Goal: Information Seeking & Learning: Learn about a topic

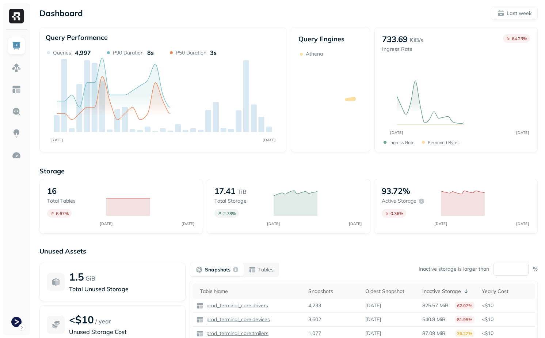
scroll to position [6, 0]
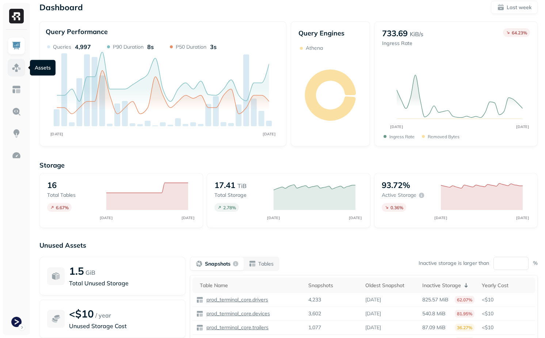
click at [17, 70] on img at bounding box center [17, 68] width 10 height 10
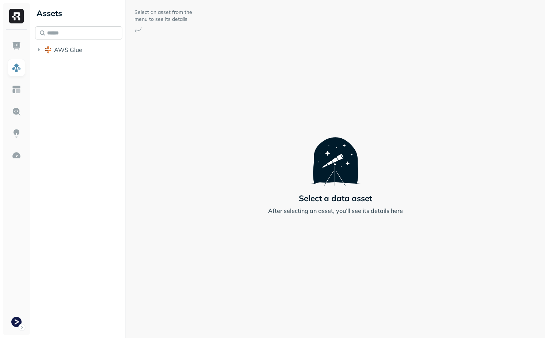
click at [79, 28] on input "text" at bounding box center [78, 32] width 87 height 13
type input "********"
click at [77, 88] on span "vehicle_" at bounding box center [81, 91] width 22 height 7
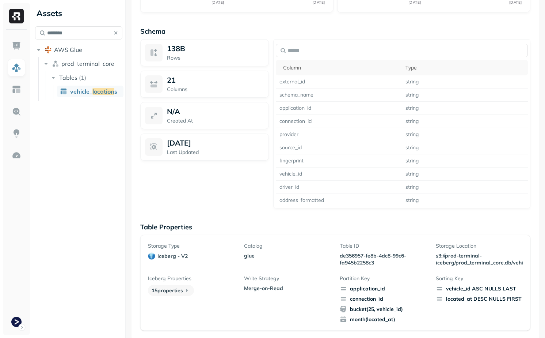
scroll to position [620, 0]
click at [359, 255] on p "de356957-fe8b-4dc8-99c6-fa945b2258c3" at bounding box center [383, 259] width 87 height 14
drag, startPoint x: 359, startPoint y: 255, endPoint x: 373, endPoint y: 261, distance: 15.2
click at [373, 262] on p "de356957-fe8b-4dc8-99c6-fa945b2258c3" at bounding box center [383, 259] width 87 height 14
copy p "de356957-fe8b-4dc8-99c6-fa945b2258c3"
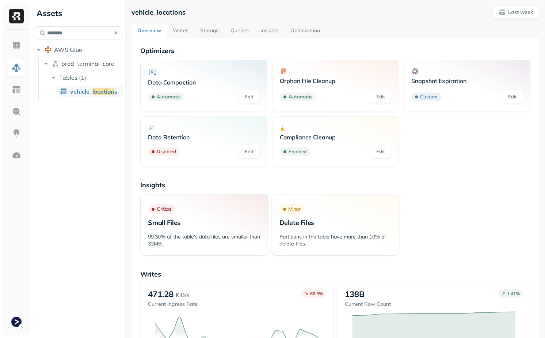
scroll to position [0, 0]
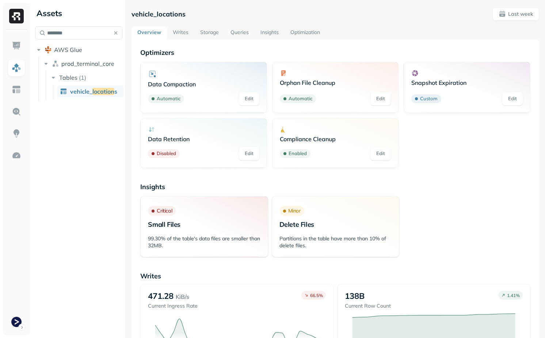
click at [181, 27] on link "Writes" at bounding box center [180, 32] width 27 height 13
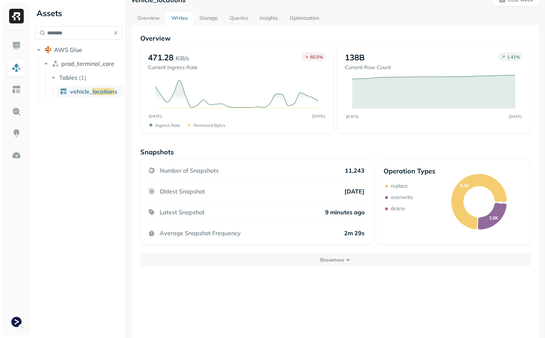
scroll to position [39, 0]
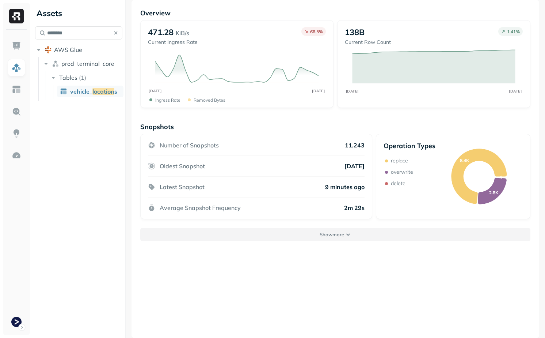
click at [332, 232] on p "Show more" at bounding box center [332, 234] width 24 height 7
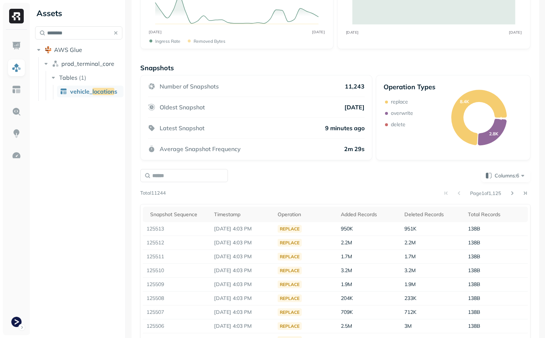
scroll to position [104, 0]
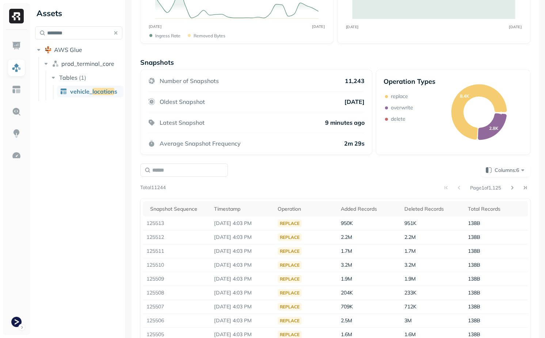
click at [310, 160] on div "Snapshots Number of Snapshots 11,243 Oldest Snapshot 4 days ago Latest Snapshot…" at bounding box center [335, 217] width 390 height 318
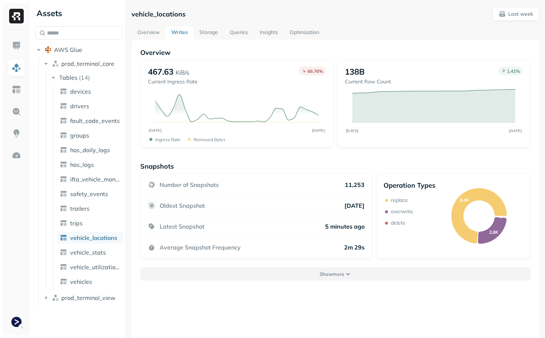
click at [324, 273] on p "Show more" at bounding box center [332, 273] width 24 height 7
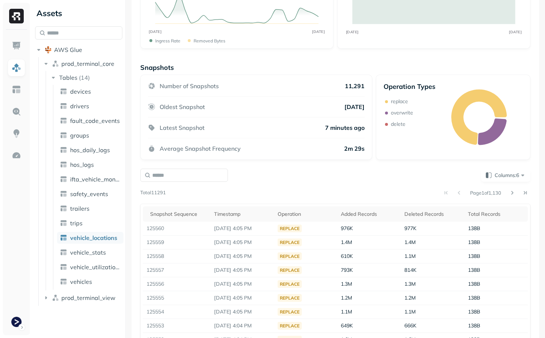
scroll to position [100, 0]
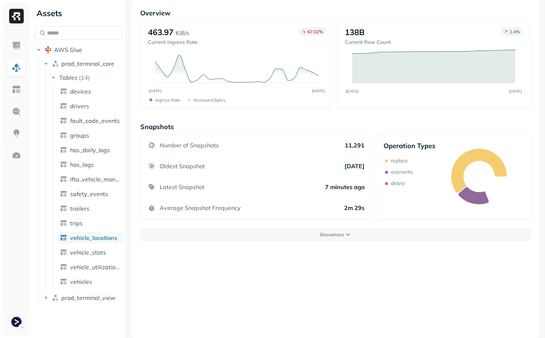
scroll to position [39, 0]
click at [340, 245] on div "Overview 463.97 KiB/s Current Ingress Rate 67.02 % SEP 24 OCT 01 Ingress Rate R…" at bounding box center [336, 170] width 408 height 338
click at [336, 234] on p "Show more" at bounding box center [332, 235] width 24 height 7
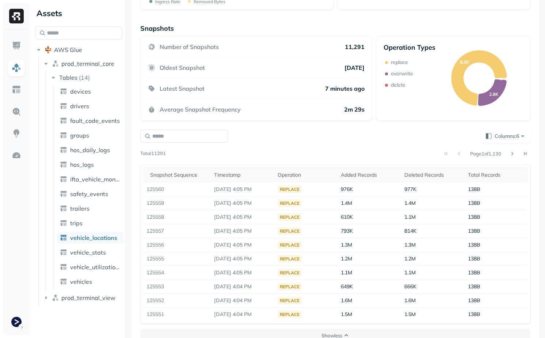
scroll to position [142, 0]
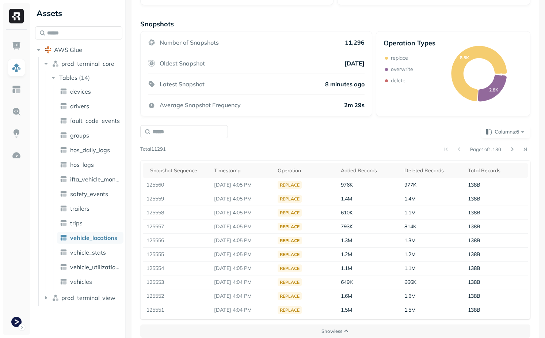
click at [297, 160] on div "Snapshot Sequence Timestamp Operation Added Records Deleted Records Total Recor…" at bounding box center [335, 239] width 390 height 159
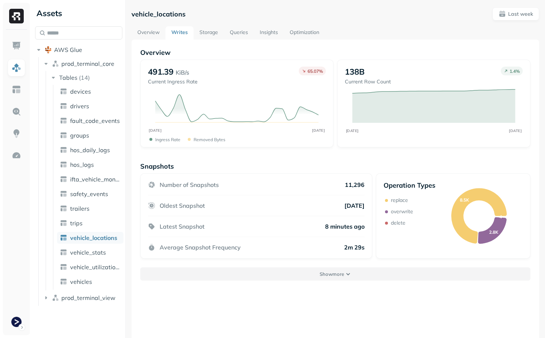
click at [308, 275] on button "Show more" at bounding box center [335, 273] width 390 height 13
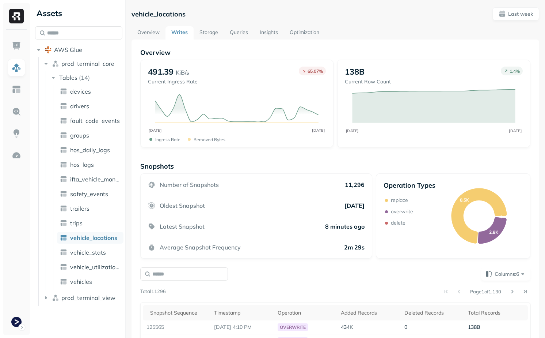
click at [207, 33] on link "Storage" at bounding box center [209, 32] width 30 height 13
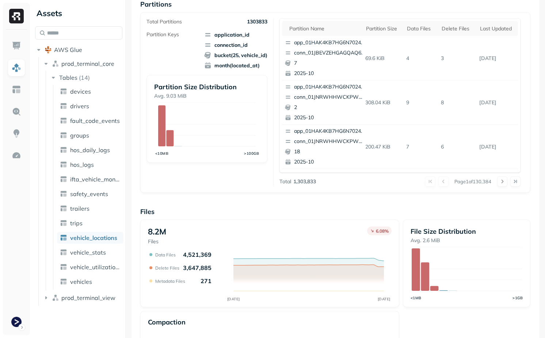
scroll to position [149, 0]
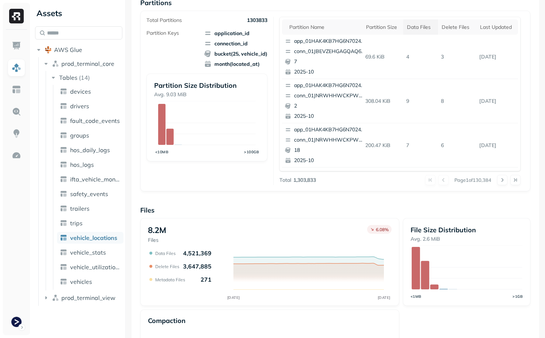
click at [418, 26] on div "Data Files" at bounding box center [420, 27] width 27 height 7
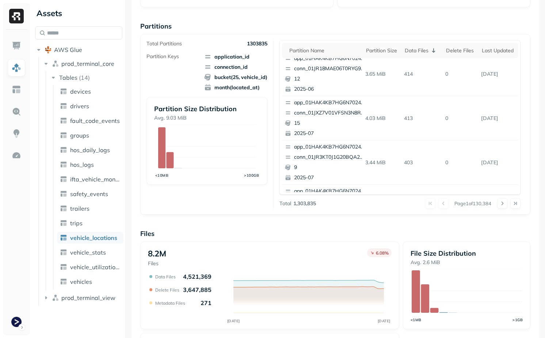
scroll to position [308, 0]
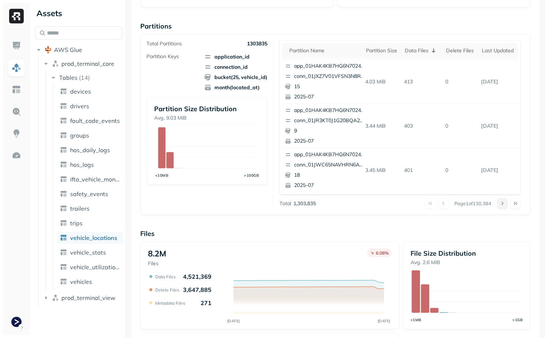
click at [506, 204] on button at bounding box center [502, 203] width 10 height 10
click at [503, 201] on button at bounding box center [502, 203] width 10 height 10
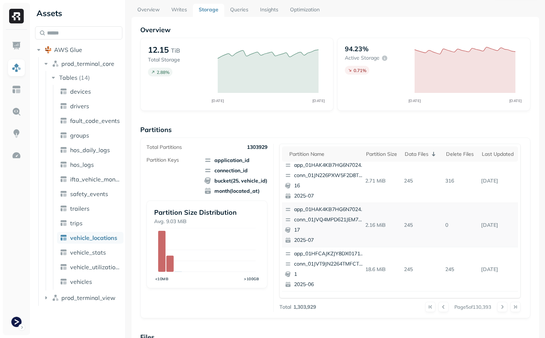
scroll to position [0, 0]
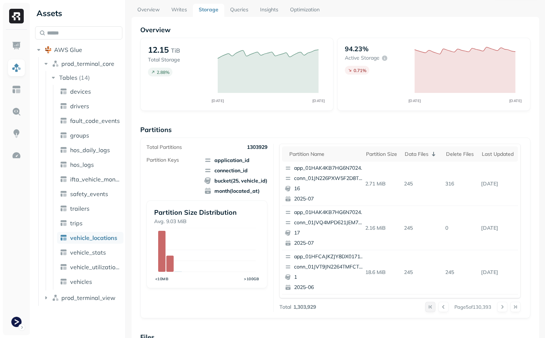
click at [426, 305] on button at bounding box center [430, 307] width 10 height 10
click at [409, 186] on p "676" at bounding box center [421, 183] width 41 height 13
click at [458, 195] on td "0" at bounding box center [461, 184] width 36 height 44
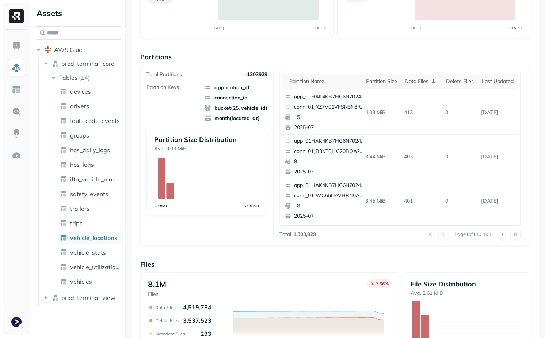
scroll to position [57, 0]
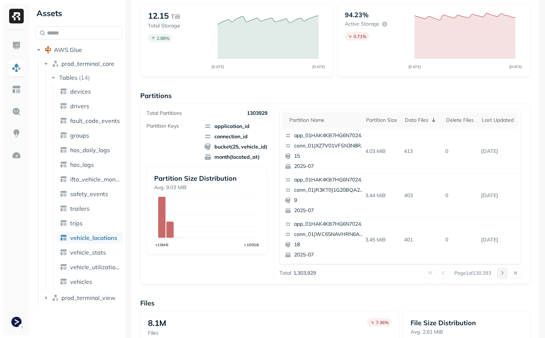
click at [502, 272] on button at bounding box center [502, 273] width 10 height 10
click at [500, 273] on button at bounding box center [502, 273] width 10 height 10
click at [501, 273] on button at bounding box center [502, 273] width 10 height 10
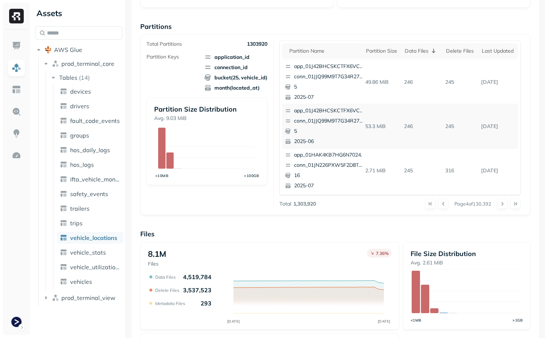
scroll to position [126, 0]
click at [506, 208] on div at bounding box center [508, 203] width 23 height 10
click at [505, 207] on button at bounding box center [502, 203] width 10 height 10
click at [503, 203] on div at bounding box center [508, 203] width 23 height 10
click at [503, 203] on button at bounding box center [502, 203] width 10 height 10
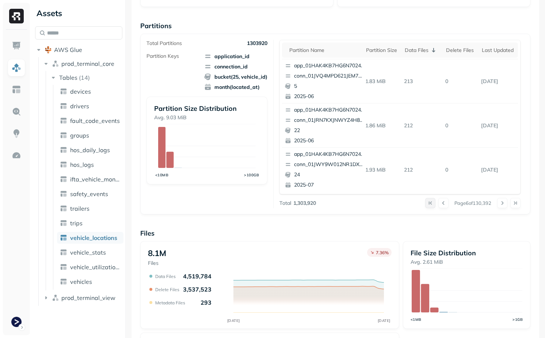
click at [425, 201] on button at bounding box center [430, 203] width 10 height 10
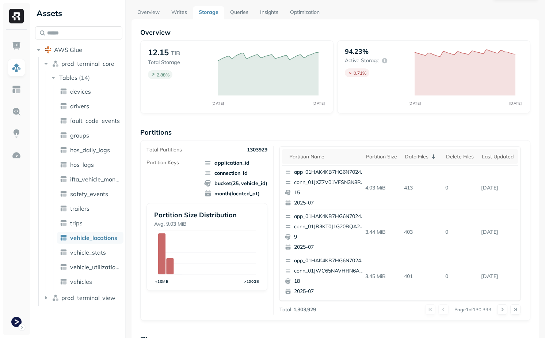
scroll to position [0, 0]
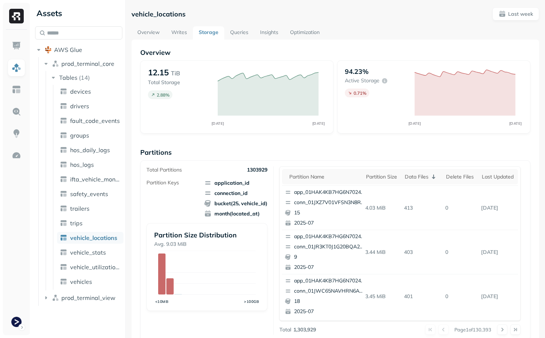
click at [154, 33] on link "Overview" at bounding box center [149, 32] width 34 height 13
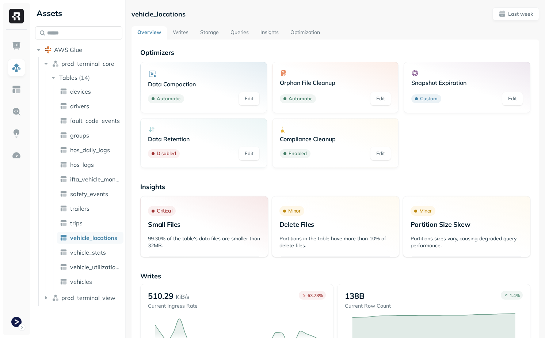
click at [186, 32] on link "Writes" at bounding box center [180, 32] width 27 height 13
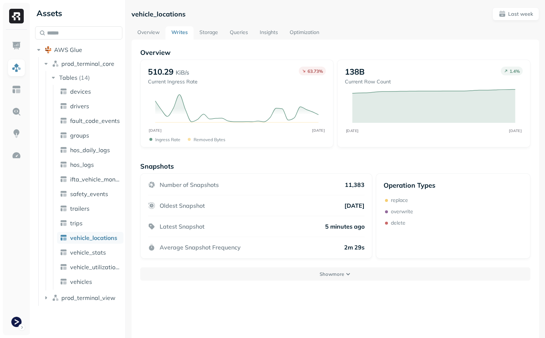
scroll to position [39, 0]
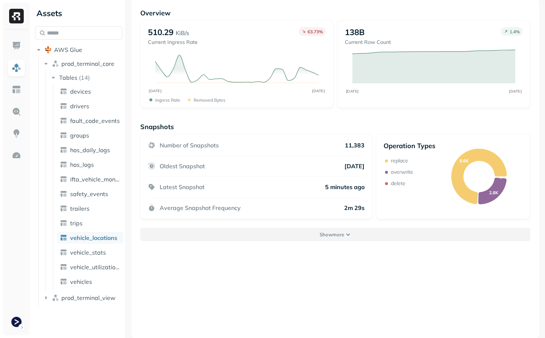
click at [256, 232] on button "Show more" at bounding box center [335, 234] width 390 height 13
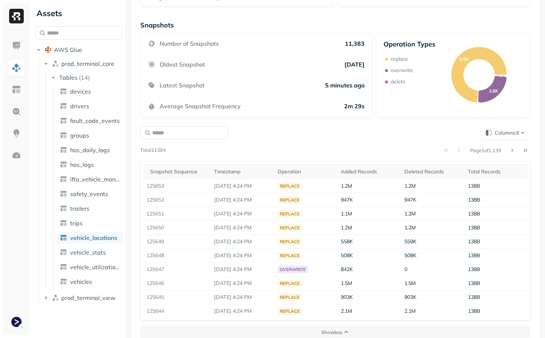
scroll to position [141, 0]
drag, startPoint x: 342, startPoint y: 229, endPoint x: 430, endPoint y: 229, distance: 87.7
click at [430, 229] on tr "125650 Oct 1, 2025 4:24 PM replace 1.2M 1.2M 138B" at bounding box center [335, 227] width 385 height 14
click at [431, 229] on td "1.2M" at bounding box center [433, 227] width 64 height 14
click at [511, 136] on button "Columns: 6" at bounding box center [505, 132] width 49 height 13
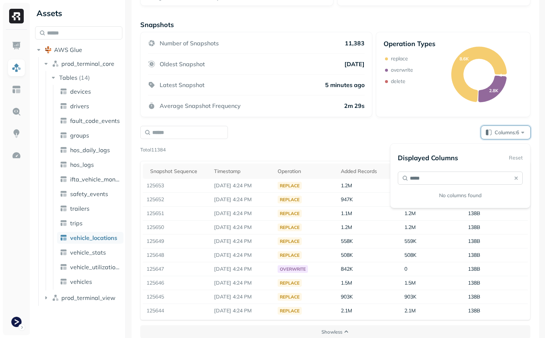
type input "******"
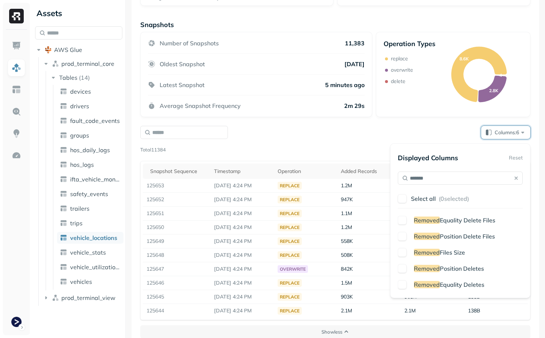
click at [461, 254] on span "Files Size" at bounding box center [452, 252] width 25 height 7
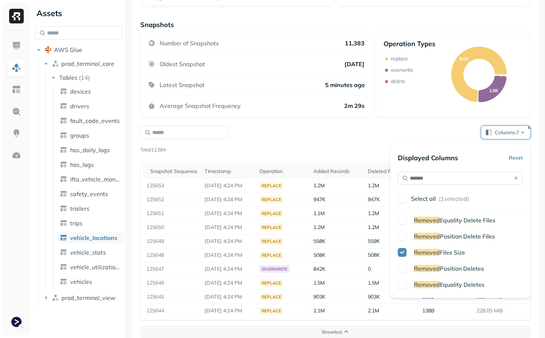
click at [448, 181] on input "*******" at bounding box center [460, 177] width 125 height 13
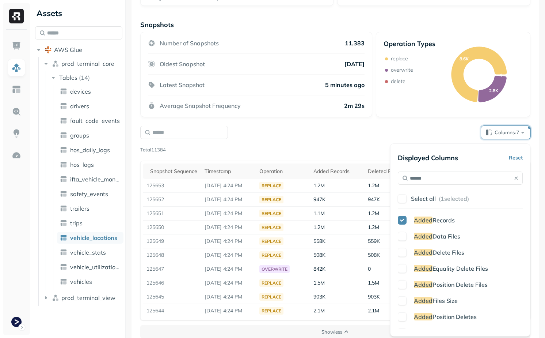
type input "*****"
click at [436, 234] on span "Data Files" at bounding box center [447, 235] width 28 height 7
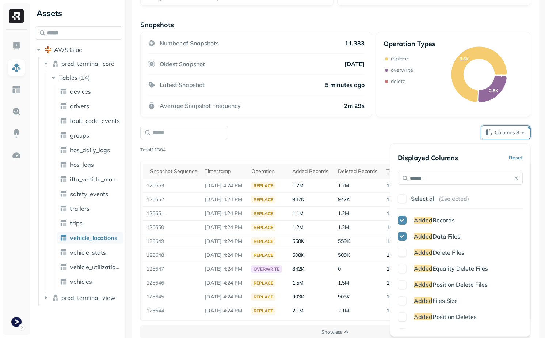
click at [445, 187] on div "Displayed Columns Reset ***** Select all ( 2 selected) Added Records Added Data…" at bounding box center [460, 240] width 125 height 178
click at [443, 183] on input "*****" at bounding box center [460, 177] width 125 height 13
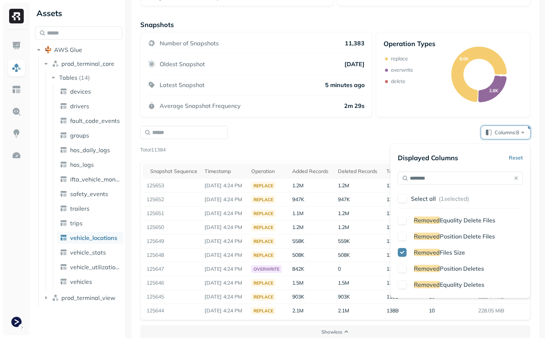
type input "*******"
click at [437, 254] on span "Removed" at bounding box center [427, 252] width 26 height 7
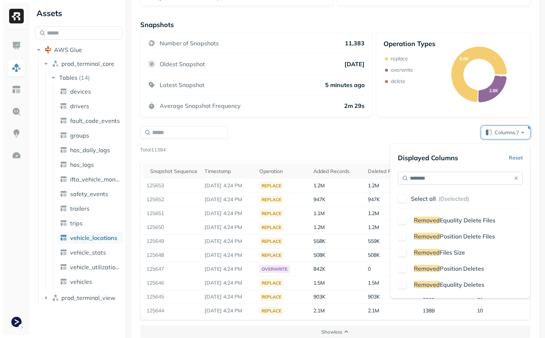
click at [448, 178] on input "*******" at bounding box center [460, 177] width 125 height 13
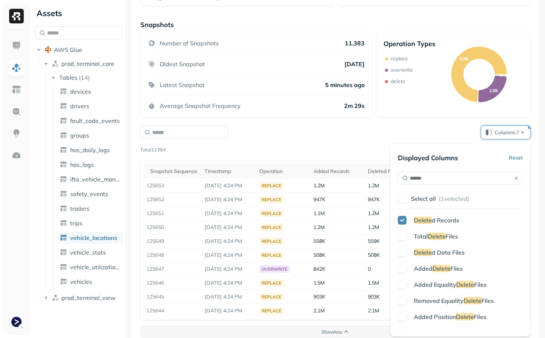
type input "******"
click at [448, 255] on span "d Data Files" at bounding box center [448, 252] width 33 height 7
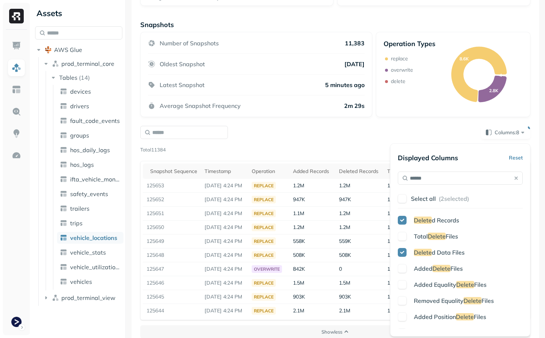
click at [376, 109] on div "Operation Types replace overwrite delete 8.6K 2.8K 4" at bounding box center [453, 74] width 155 height 85
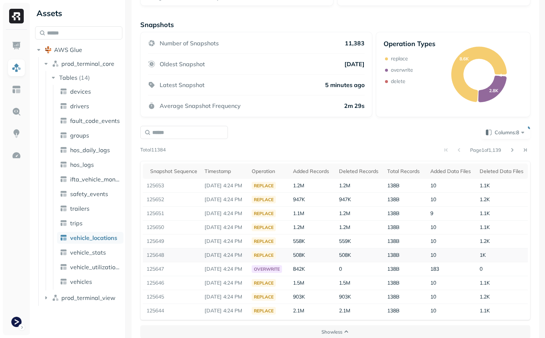
scroll to position [151, 0]
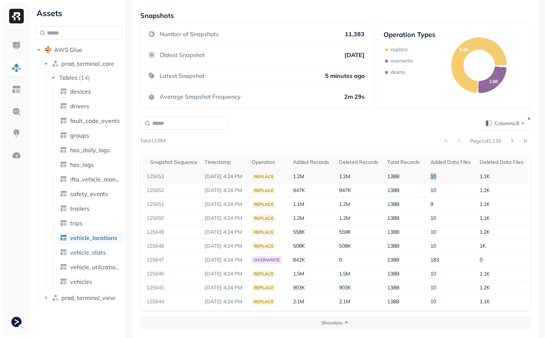
drag, startPoint x: 431, startPoint y: 176, endPoint x: 443, endPoint y: 176, distance: 12.4
click at [443, 176] on td "10" at bounding box center [451, 177] width 49 height 14
drag, startPoint x: 434, startPoint y: 218, endPoint x: 454, endPoint y: 218, distance: 20.1
click at [454, 218] on td "10" at bounding box center [451, 218] width 49 height 14
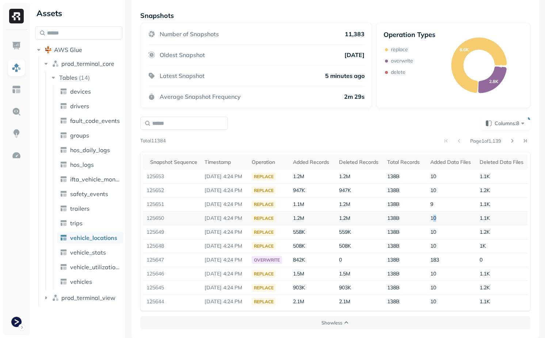
click at [454, 218] on td "10" at bounding box center [451, 218] width 49 height 14
drag, startPoint x: 429, startPoint y: 218, endPoint x: 442, endPoint y: 218, distance: 13.2
click at [442, 218] on tr "125650 Oct 1, 2025 4:24 PM replace 1.2M 1.2M 138B 10 1.1K" at bounding box center [335, 218] width 385 height 14
click at [442, 218] on td "10" at bounding box center [451, 218] width 49 height 14
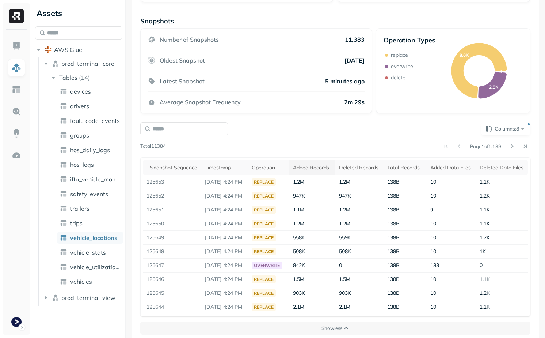
scroll to position [148, 0]
